Goal: Information Seeking & Learning: Learn about a topic

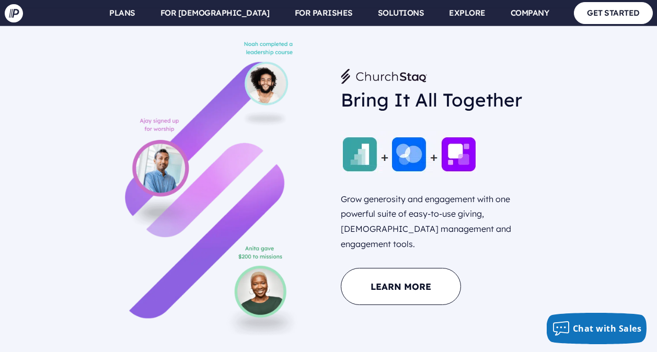
scroll to position [941, 0]
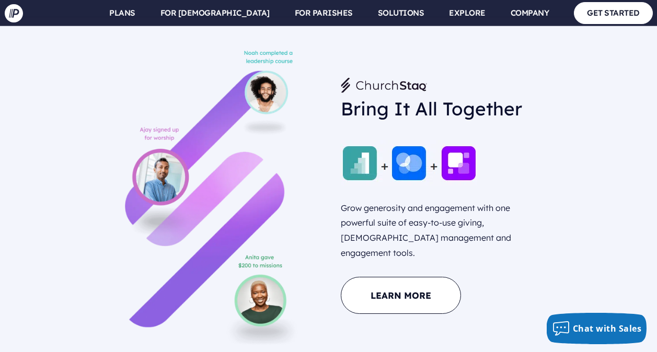
click at [406, 153] on img at bounding box center [409, 163] width 136 height 46
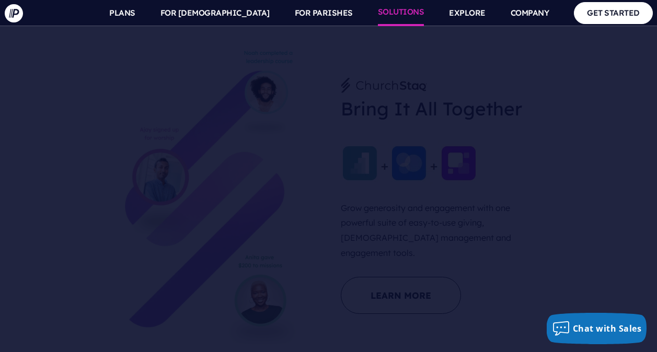
click at [405, 17] on link "SOLUTIONS" at bounding box center [401, 13] width 47 height 26
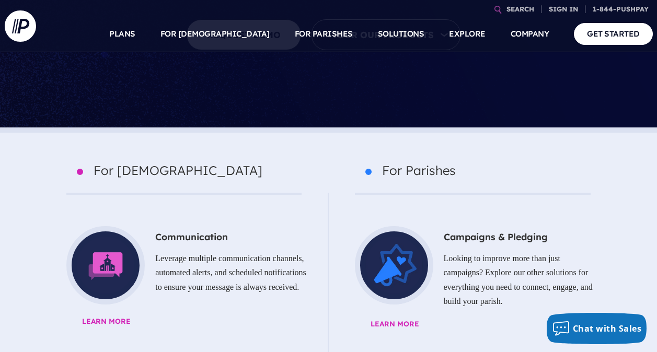
scroll to position [314, 0]
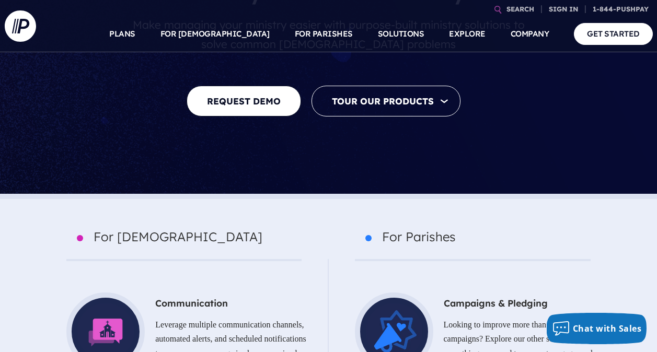
click at [127, 226] on p "For Churches" at bounding box center [183, 243] width 235 height 35
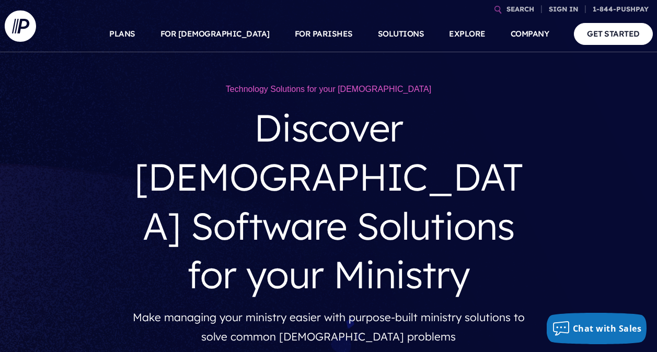
scroll to position [0, 0]
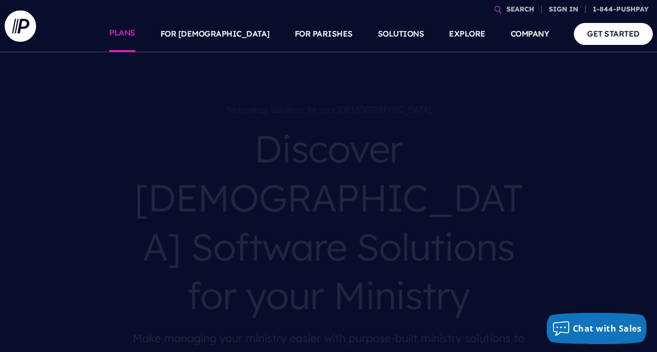
click at [135, 32] on link "PLANS" at bounding box center [122, 34] width 26 height 37
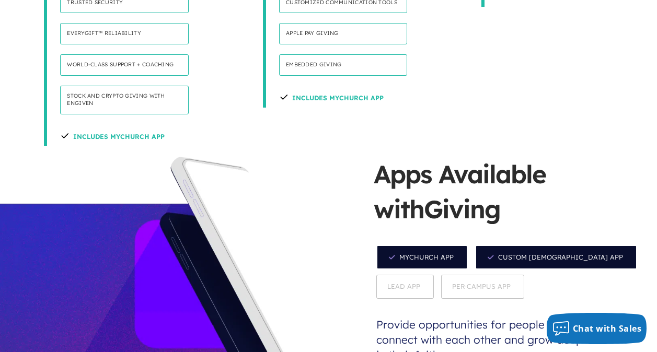
scroll to position [836, 0]
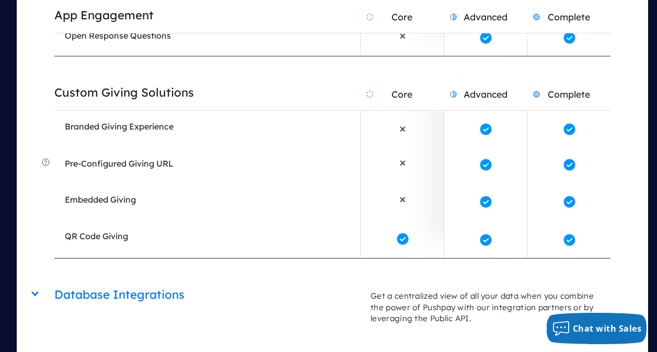
scroll to position [2405, 0]
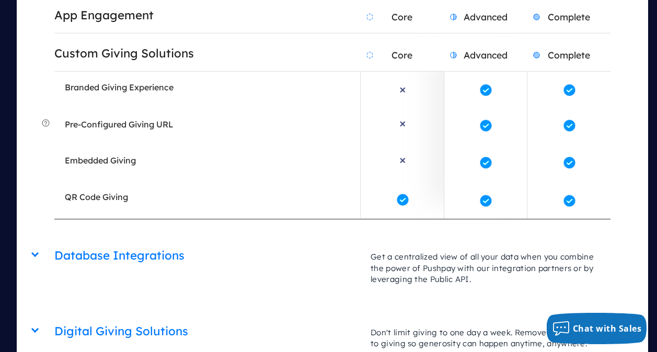
click at [54, 240] on div "Database Integrations Core Advanced Complete Get a centralized view of all your…" at bounding box center [332, 240] width 556 height 0
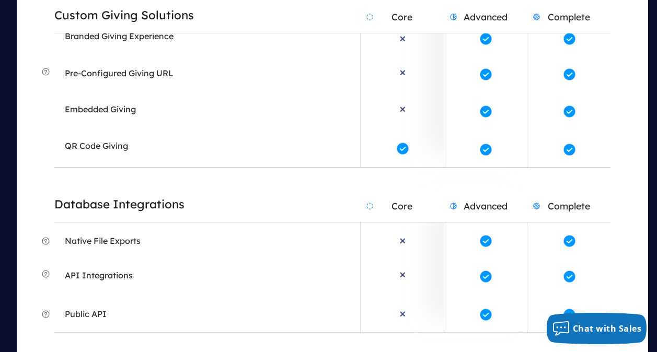
scroll to position [2509, 0]
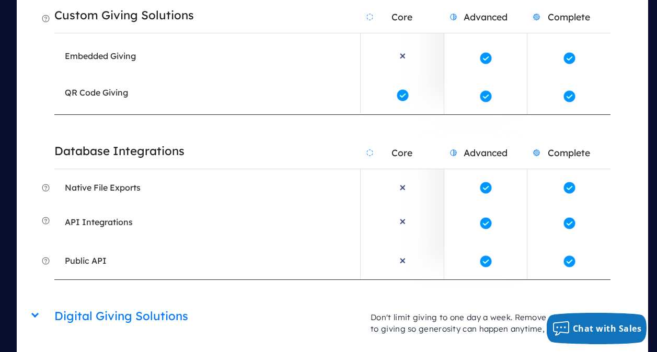
click at [54, 301] on div "Digital Giving Solutions Core Advanced Complete Don't limit giving to one day a…" at bounding box center [332, 301] width 556 height 0
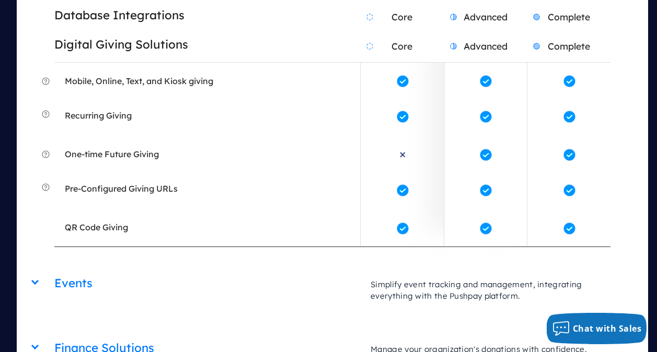
scroll to position [2823, 0]
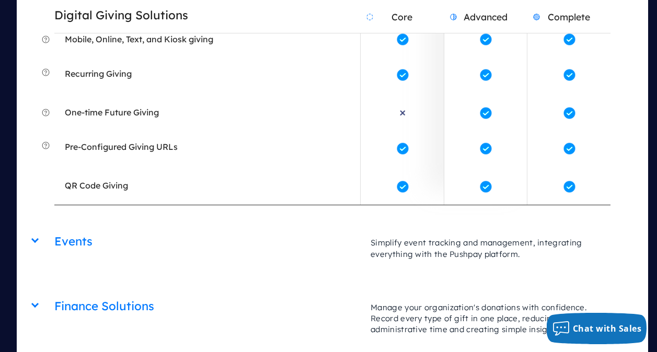
click at [54, 226] on div "Events Core Advanced Complete Simplify event tracking and management, integrati…" at bounding box center [332, 226] width 556 height 0
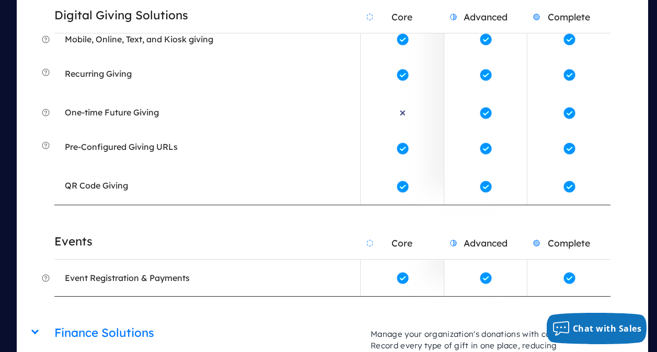
click at [54, 318] on div "Finance Solutions Core Advanced Complete Manage your organization's donations w…" at bounding box center [332, 318] width 556 height 0
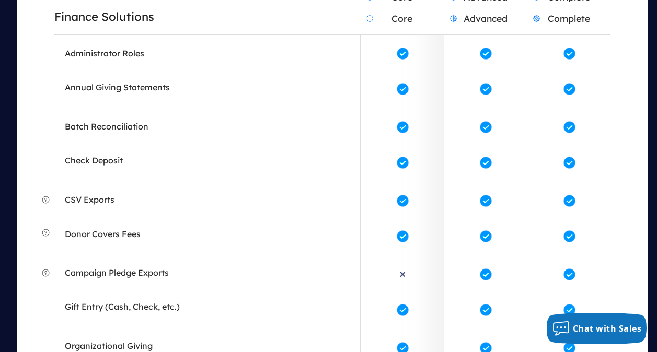
scroll to position [3241, 0]
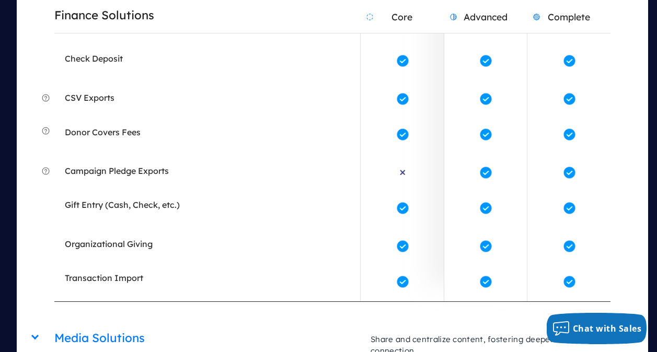
click at [30, 244] on div "Giving & Apps App Engagement Core Advanced Complete Make your ministry accessib…" at bounding box center [333, 240] width 632 height 3070
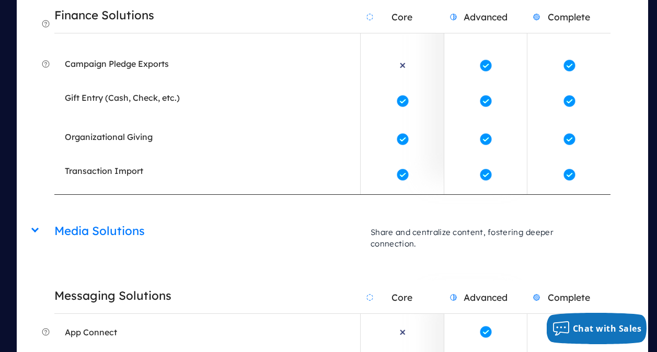
scroll to position [3398, 0]
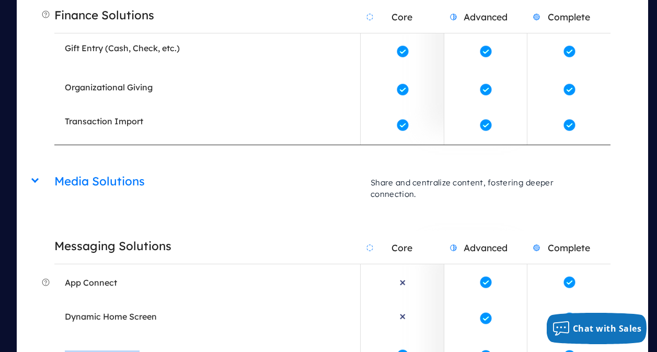
drag, startPoint x: 62, startPoint y: 203, endPoint x: 160, endPoint y: 191, distance: 99.0
click at [160, 338] on li "Push Notifications" at bounding box center [207, 356] width 306 height 37
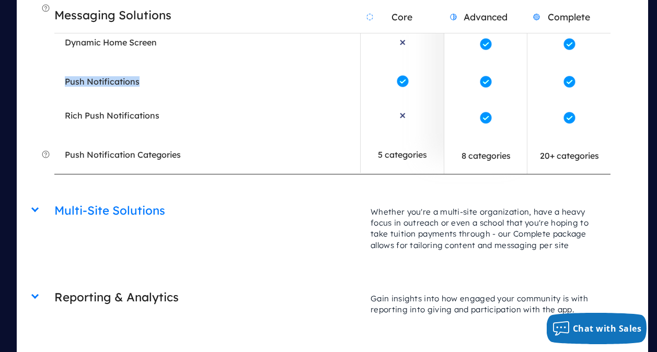
scroll to position [3712, 0]
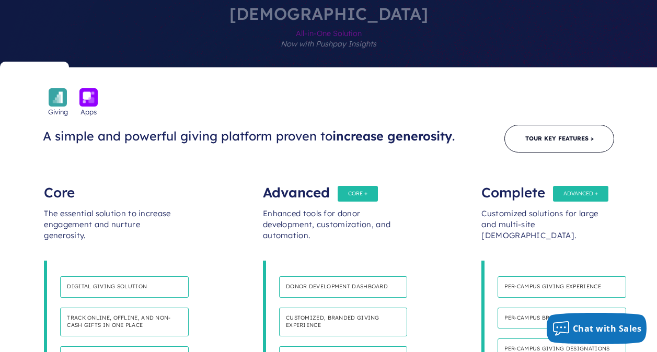
scroll to position [499, 0]
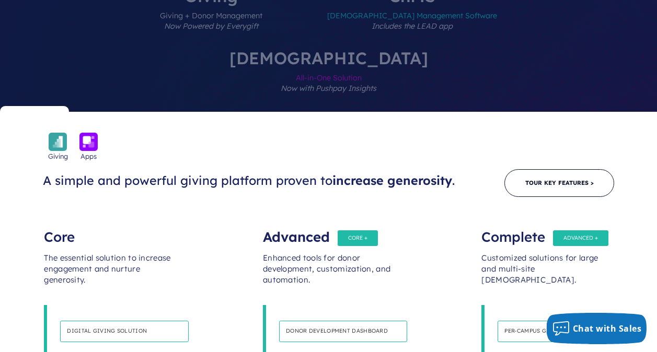
click at [391, 321] on h4 "Donor development dashboard" at bounding box center [343, 331] width 128 height 21
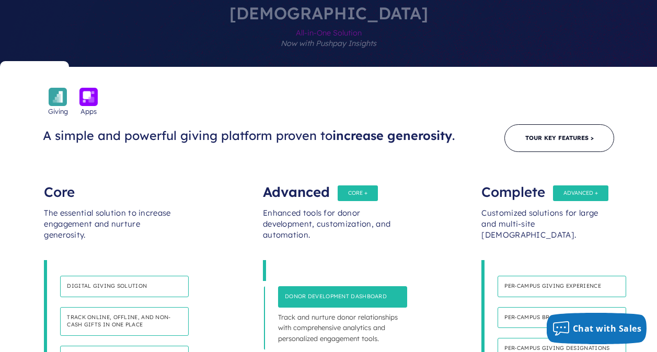
scroll to position [603, 0]
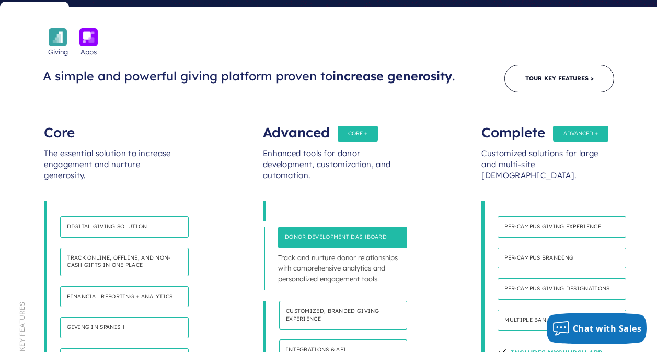
click at [388, 301] on h4 "Customized, branded giving experience" at bounding box center [343, 315] width 128 height 29
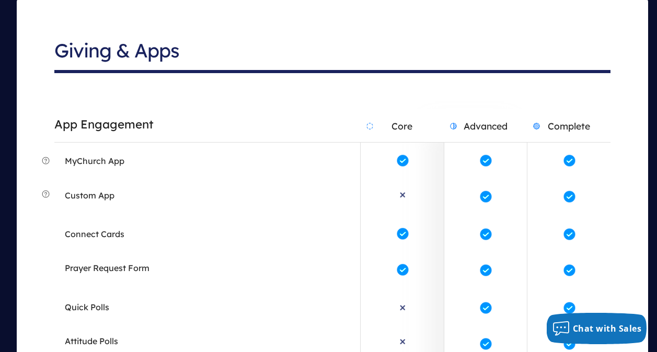
scroll to position [1910, 0]
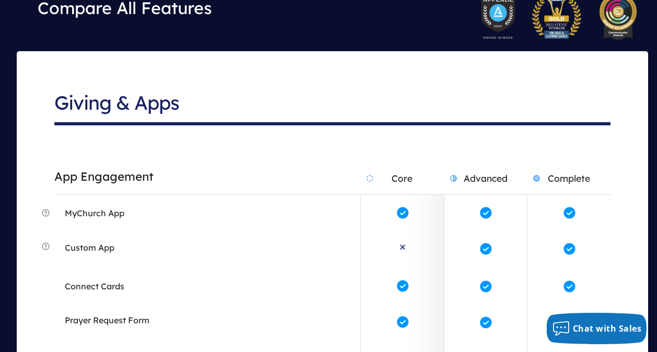
click at [103, 281] on em "Connect Cards" at bounding box center [95, 286] width 60 height 10
click at [86, 281] on em "Connect Cards" at bounding box center [95, 286] width 60 height 10
drag, startPoint x: 57, startPoint y: 142, endPoint x: 154, endPoint y: 146, distance: 96.8
click at [154, 268] on li "Connect Cards" at bounding box center [207, 286] width 306 height 37
drag, startPoint x: 154, startPoint y: 146, endPoint x: 265, endPoint y: 161, distance: 112.2
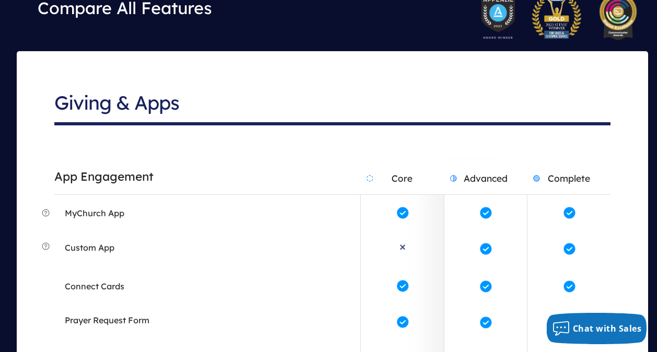
click at [265, 305] on li "Prayer Request Form" at bounding box center [207, 323] width 306 height 37
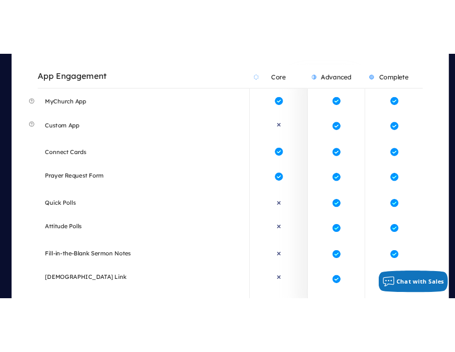
scroll to position [2067, 0]
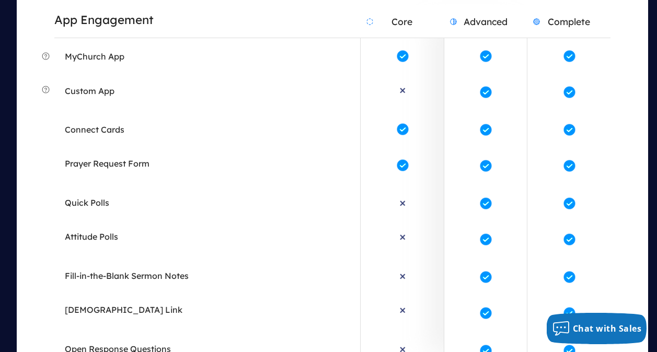
click at [487, 306] on span at bounding box center [486, 313] width 14 height 14
drag, startPoint x: 65, startPoint y: 204, endPoint x: 276, endPoint y: 213, distance: 210.9
click at [276, 331] on li "Open Response Questions" at bounding box center [207, 349] width 306 height 37
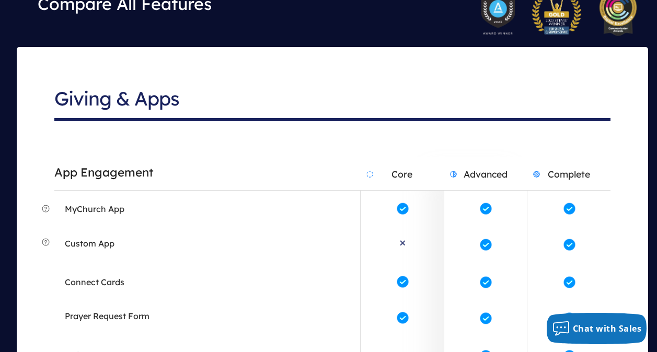
scroll to position [2071, 0]
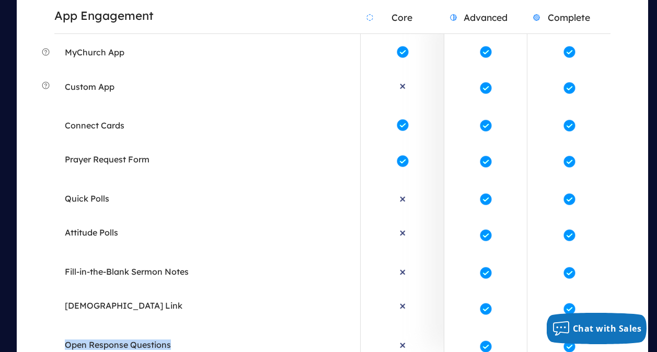
click at [310, 327] on li "Open Response Questions" at bounding box center [207, 345] width 306 height 37
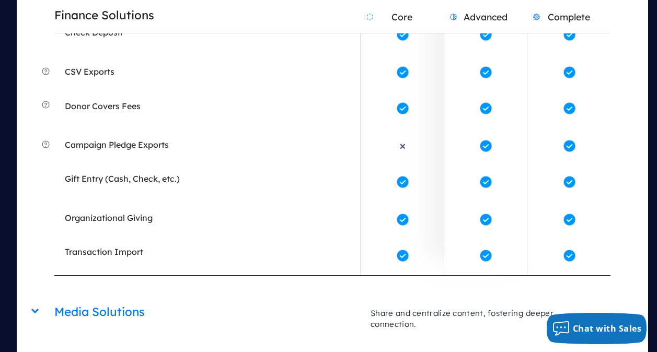
scroll to position [3378, 0]
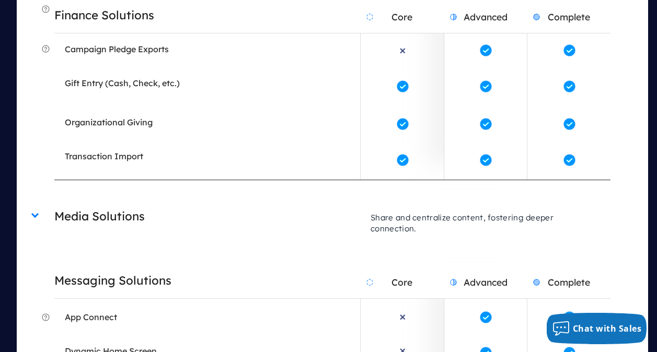
click at [498, 202] on p "Share and centralize content, fostering deeper connection." at bounding box center [485, 223] width 250 height 43
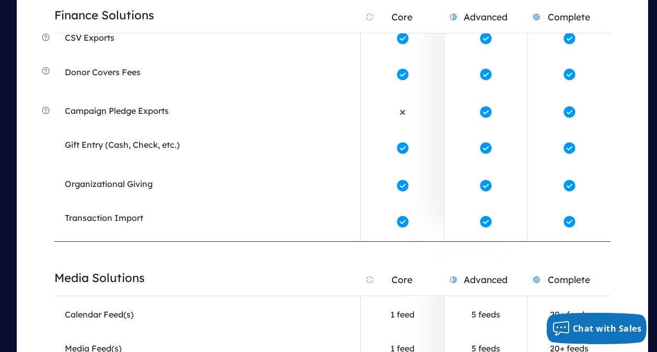
scroll to position [3326, 0]
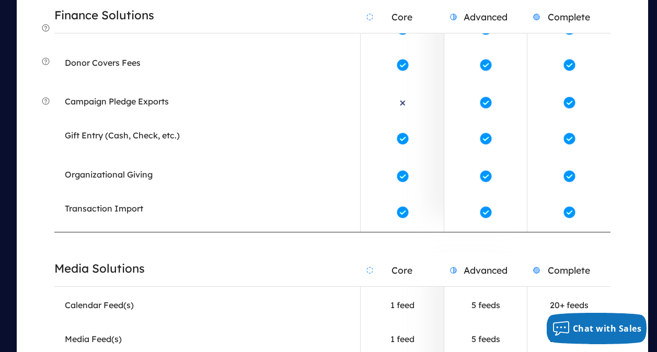
click at [174, 256] on h2 "Media Solutions" at bounding box center [207, 269] width 306 height 27
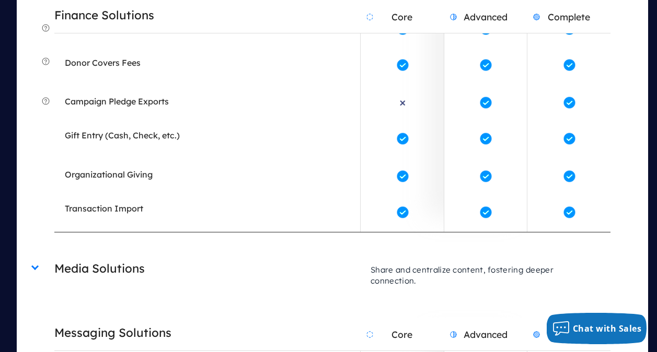
click at [174, 256] on h2 "Media Solutions" at bounding box center [207, 269] width 306 height 27
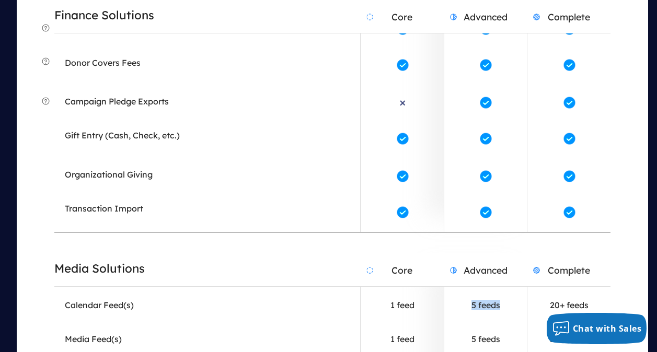
drag, startPoint x: 510, startPoint y: 162, endPoint x: 463, endPoint y: 166, distance: 47.8
click at [463, 287] on li "Calendar Feed(s) 5 feeds" at bounding box center [485, 305] width 83 height 37
click at [97, 297] on span "Calendar Feed(s)" at bounding box center [99, 305] width 69 height 16
drag, startPoint x: 137, startPoint y: 162, endPoint x: 81, endPoint y: 162, distance: 56.5
click at [81, 287] on li "Calendar Feed(s)" at bounding box center [207, 305] width 306 height 37
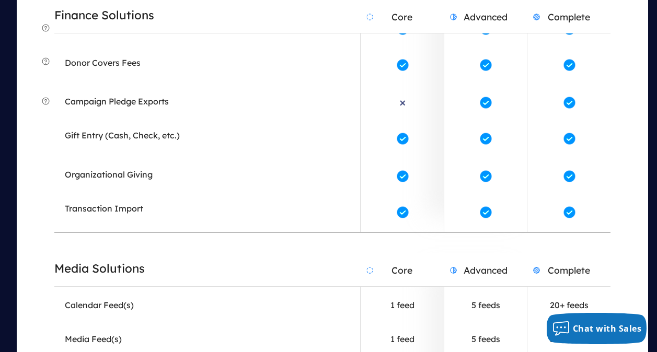
click at [169, 324] on li "Media Feed(s)" at bounding box center [207, 342] width 306 height 37
drag, startPoint x: 152, startPoint y: 196, endPoint x: 63, endPoint y: 196, distance: 89.4
click at [63, 324] on li "Media Feed(s)" at bounding box center [207, 342] width 306 height 37
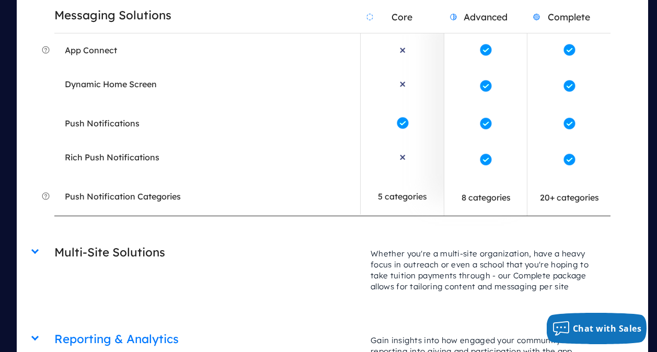
scroll to position [3744, 0]
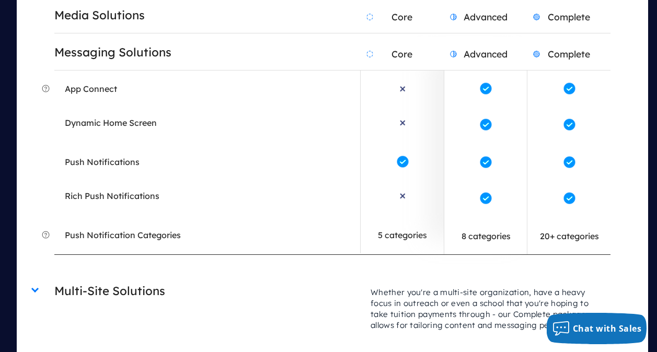
click at [140, 278] on h2 "Multi-Site Solutions" at bounding box center [207, 291] width 306 height 27
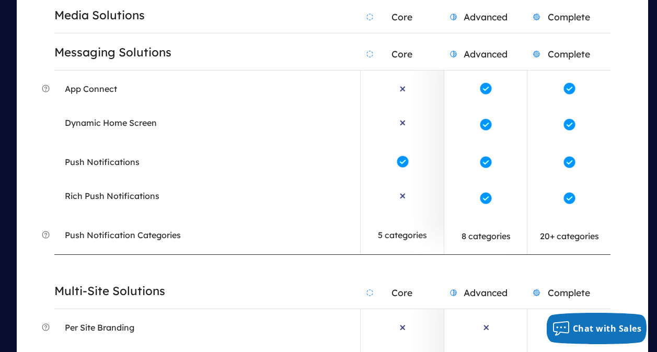
click at [142, 278] on h2 "Multi-Site Solutions" at bounding box center [207, 291] width 306 height 27
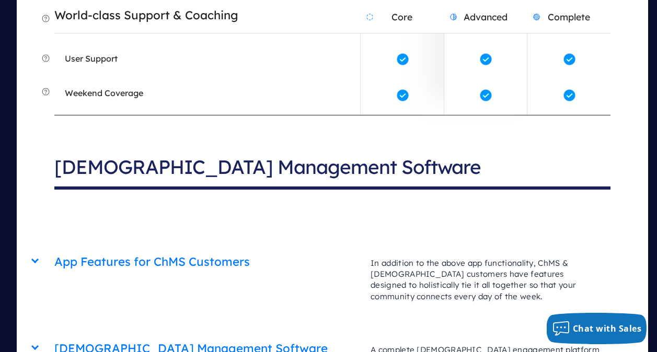
scroll to position [4372, 0]
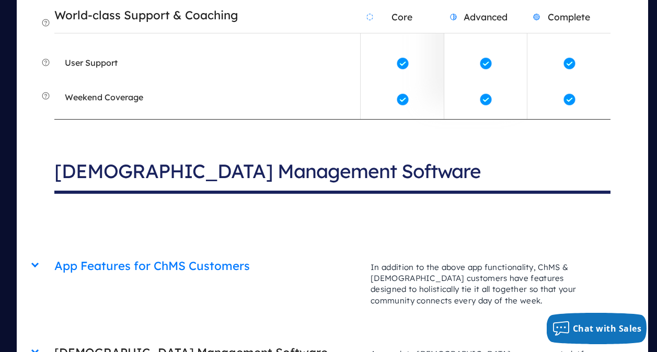
click at [205, 340] on h2 "[DEMOGRAPHIC_DATA] Management Software" at bounding box center [207, 353] width 306 height 27
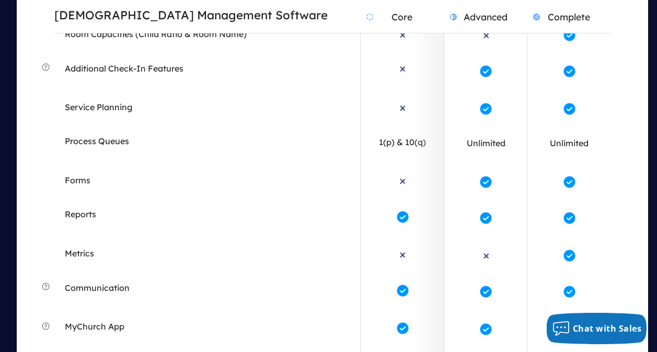
scroll to position [4999, 0]
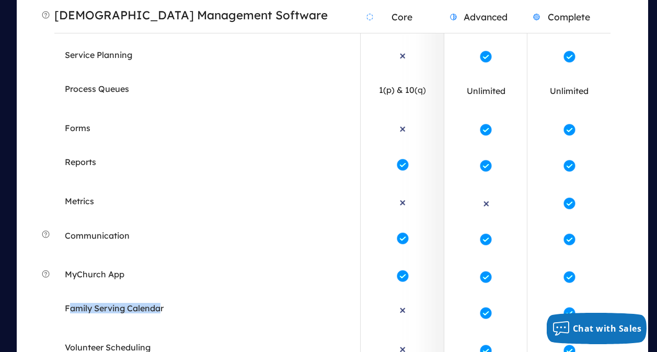
drag, startPoint x: 70, startPoint y: 166, endPoint x: 163, endPoint y: 167, distance: 93.6
click at [163, 303] on em "Family Serving Calendar" at bounding box center [114, 308] width 99 height 10
drag, startPoint x: 163, startPoint y: 167, endPoint x: 266, endPoint y: 174, distance: 103.2
click at [256, 293] on li "Family Serving Calendar" at bounding box center [207, 311] width 306 height 37
click at [483, 306] on span at bounding box center [486, 313] width 14 height 14
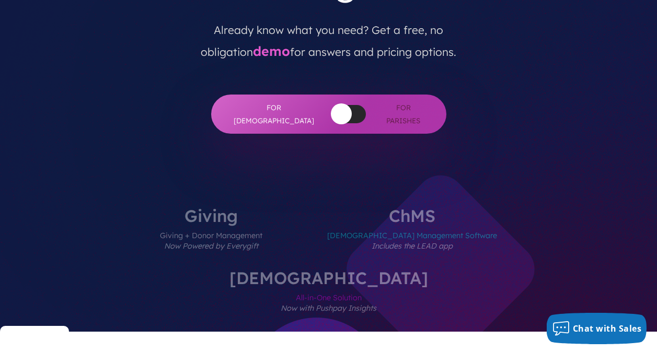
scroll to position [272, 0]
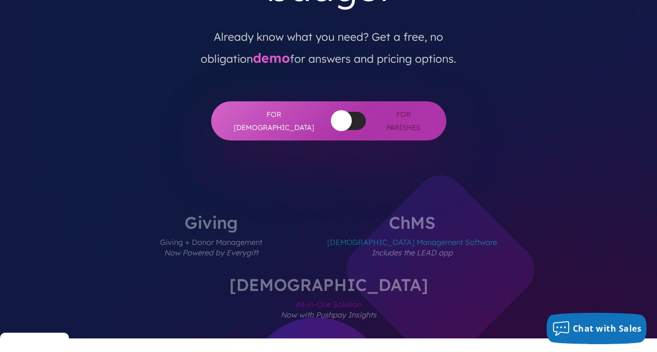
click at [460, 277] on label "[DEMOGRAPHIC_DATA] All-in-One Solution Now with Pushpay Insights" at bounding box center [328, 308] width 261 height 62
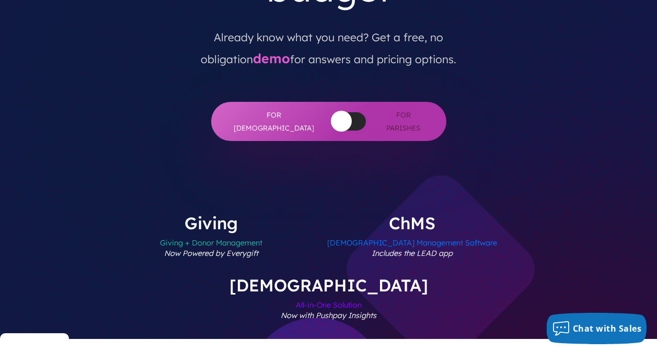
scroll to position [324, 0]
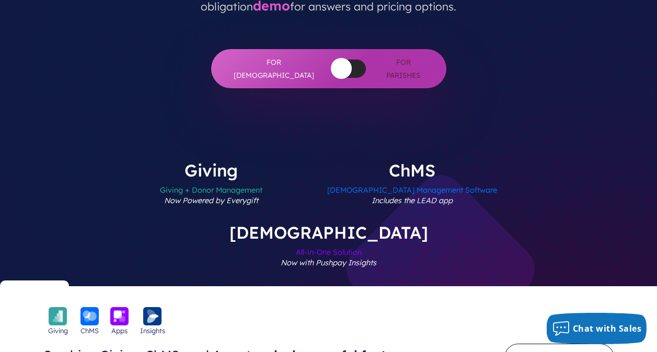
click at [428, 241] on span "All-in-One Solution Now with Pushpay Insights" at bounding box center [329, 263] width 199 height 45
click at [91, 307] on img at bounding box center [90, 316] width 18 height 18
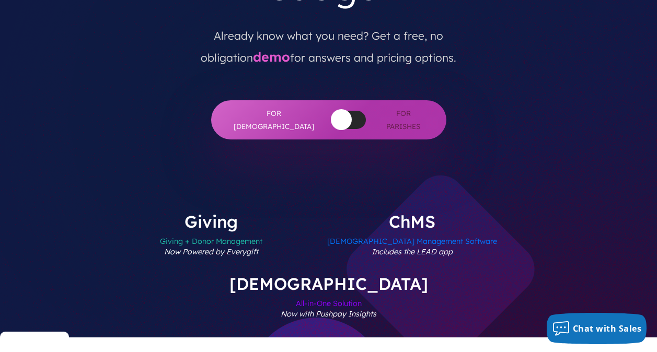
scroll to position [272, 0]
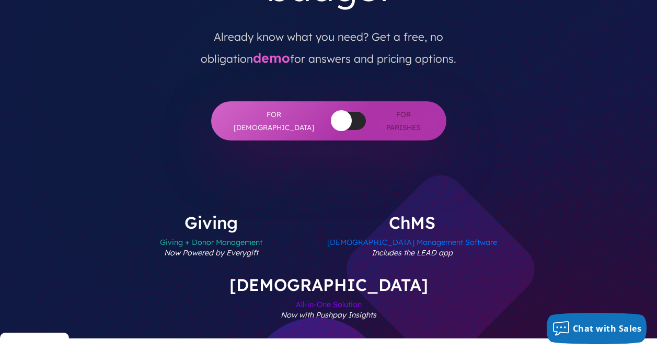
click at [162, 231] on span "Giving + Donor Management Now Powered by Everygift" at bounding box center [211, 253] width 102 height 45
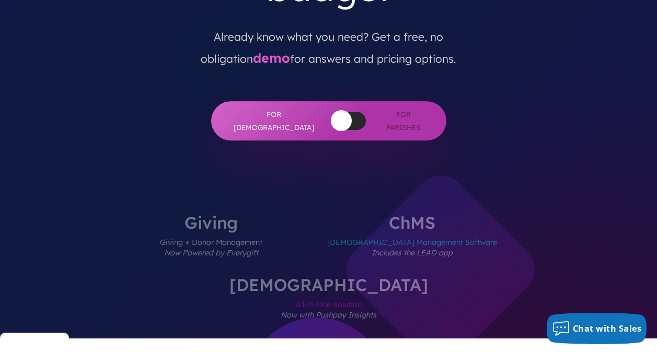
click at [340, 231] on span "[DEMOGRAPHIC_DATA] Management Software Includes the LEAD app" at bounding box center [412, 253] width 170 height 45
click at [460, 277] on label "[DEMOGRAPHIC_DATA] All-in-One Solution Now with Pushpay Insights" at bounding box center [328, 308] width 261 height 62
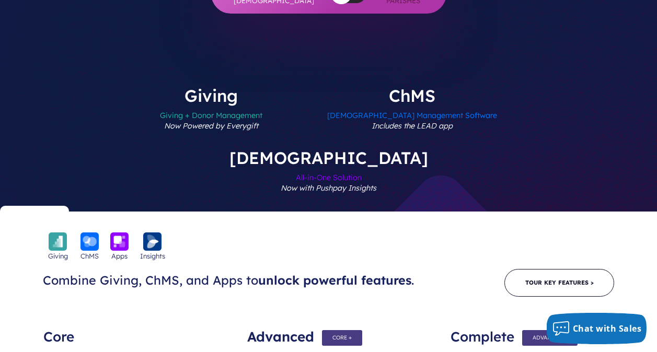
scroll to position [471, 0]
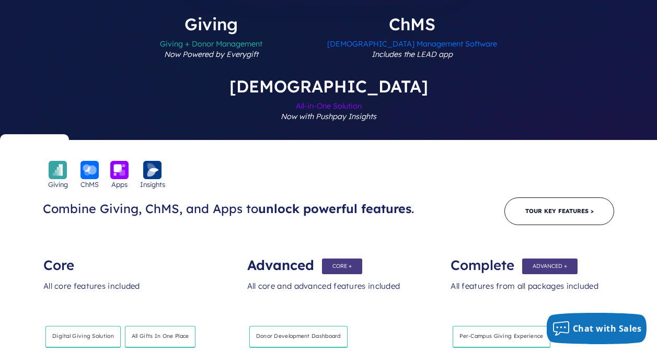
click at [379, 161] on div "Giving ChMS Apps Insights" at bounding box center [328, 175] width 657 height 29
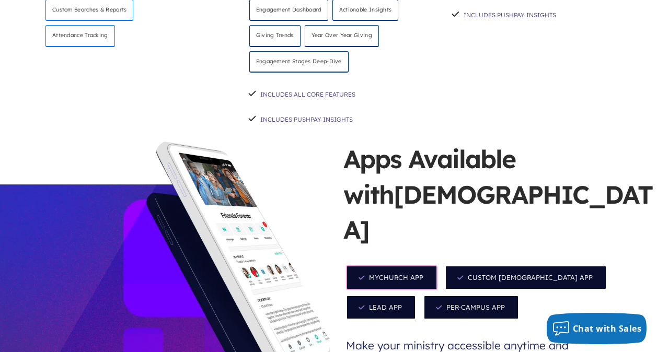
scroll to position [993, 0]
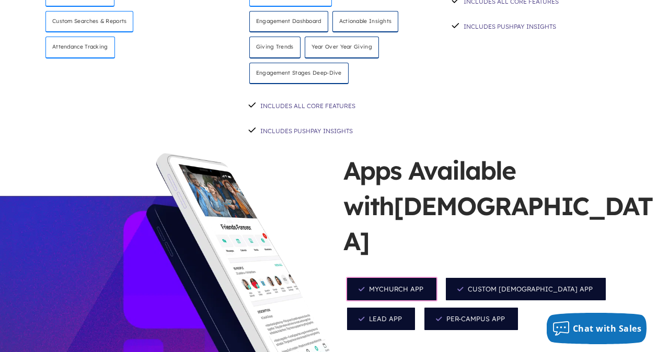
click at [559, 277] on span "Custom [DEMOGRAPHIC_DATA] App" at bounding box center [526, 289] width 162 height 25
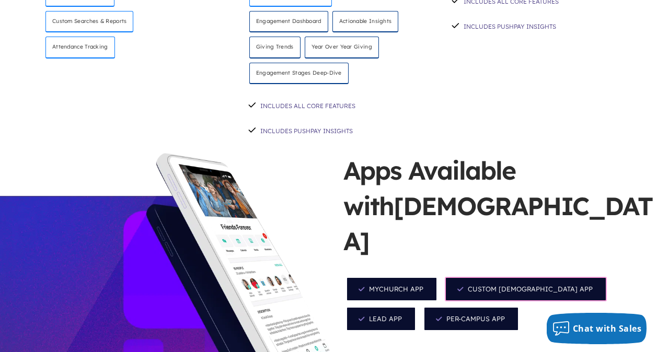
click at [414, 277] on span "MyChurch App" at bounding box center [391, 289] width 91 height 25
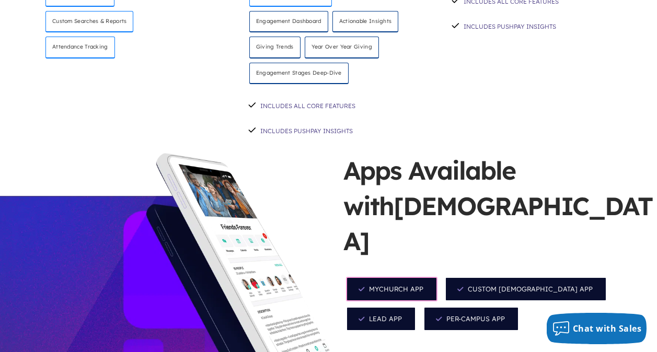
click at [526, 277] on span "Custom [DEMOGRAPHIC_DATA] App" at bounding box center [526, 289] width 162 height 25
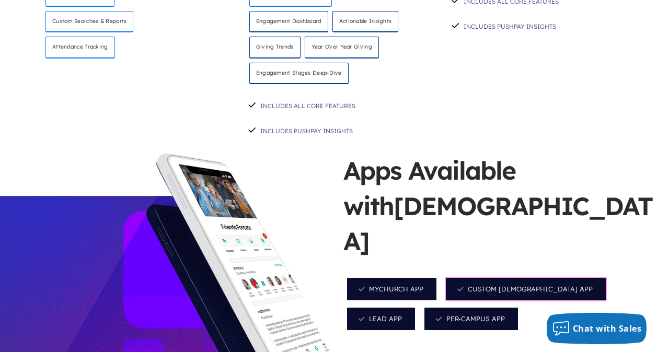
click at [416, 307] on span "Lead App" at bounding box center [381, 319] width 70 height 25
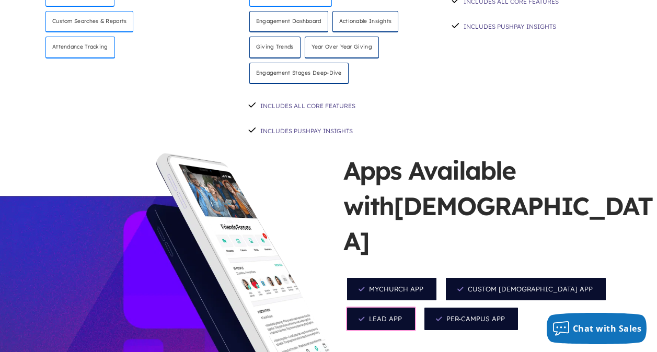
click at [482, 307] on span "Per-Campus App" at bounding box center [471, 319] width 96 height 25
click at [523, 277] on span "Custom [DEMOGRAPHIC_DATA] App" at bounding box center [526, 289] width 162 height 25
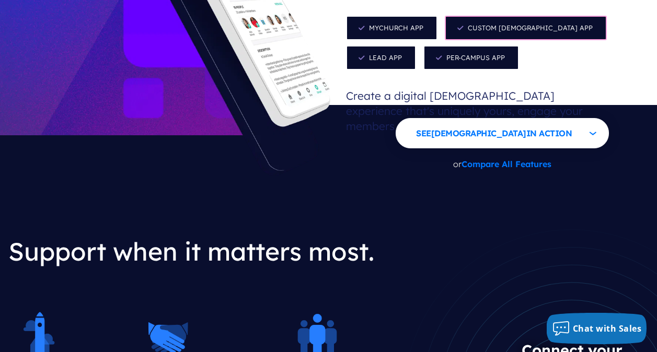
scroll to position [1202, 0]
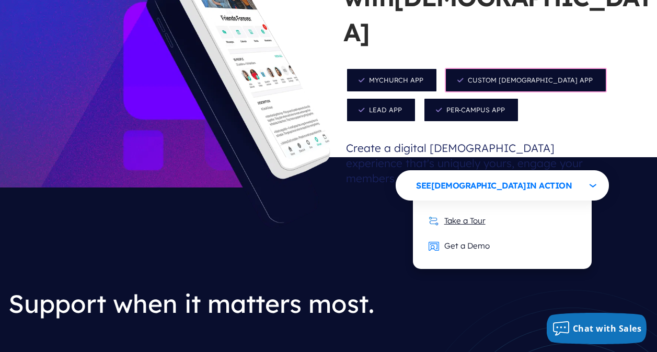
click at [496, 208] on link "Take a Tour" at bounding box center [457, 221] width 78 height 26
